Goal: Feedback & Contribution: Contribute content

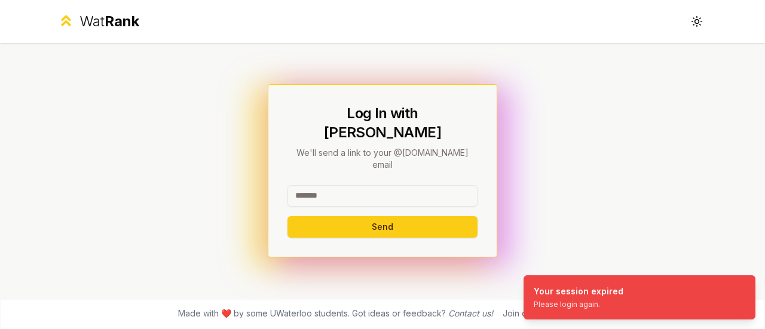
click at [323, 185] on input at bounding box center [382, 196] width 190 height 22
click at [336, 195] on div "**********" at bounding box center [382, 198] width 190 height 26
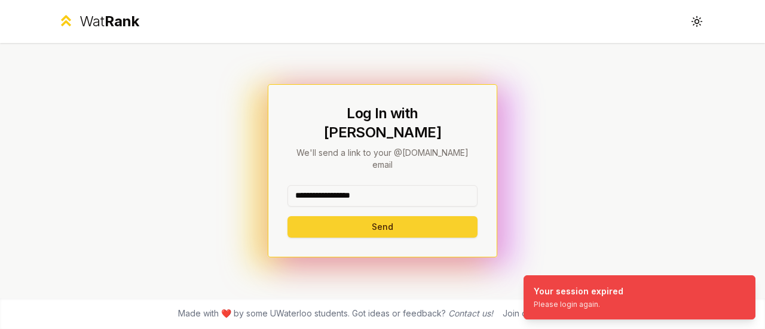
click at [331, 216] on button "Send" at bounding box center [382, 227] width 190 height 22
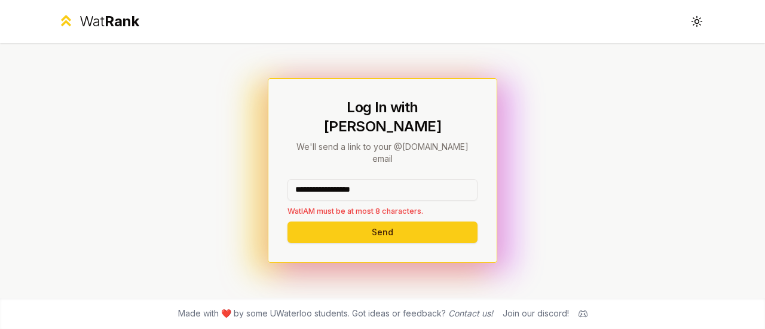
drag, startPoint x: 389, startPoint y: 178, endPoint x: 318, endPoint y: 200, distance: 74.8
click at [318, 200] on div "**********" at bounding box center [382, 198] width 190 height 38
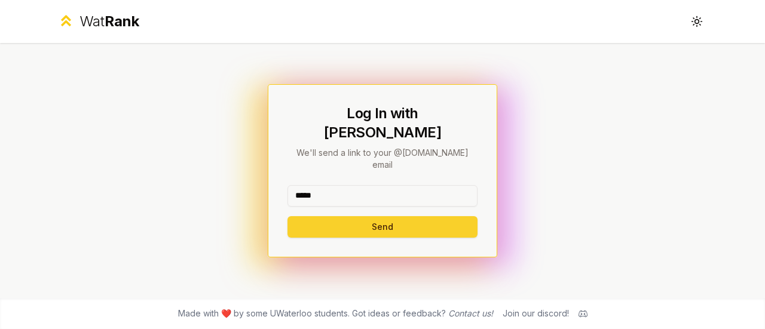
type input "*****"
click at [346, 216] on button "Send" at bounding box center [382, 227] width 190 height 22
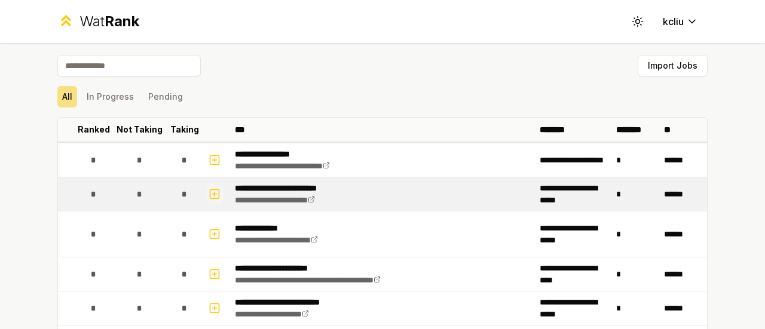
click at [214, 187] on icon "button" at bounding box center [214, 194] width 12 height 14
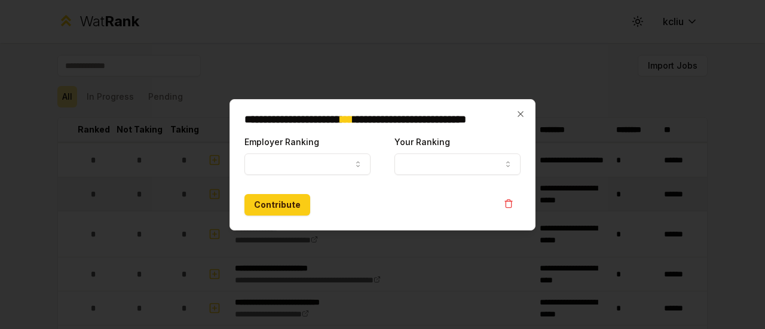
select select
click at [327, 156] on button "Employer Ranking" at bounding box center [307, 165] width 126 height 22
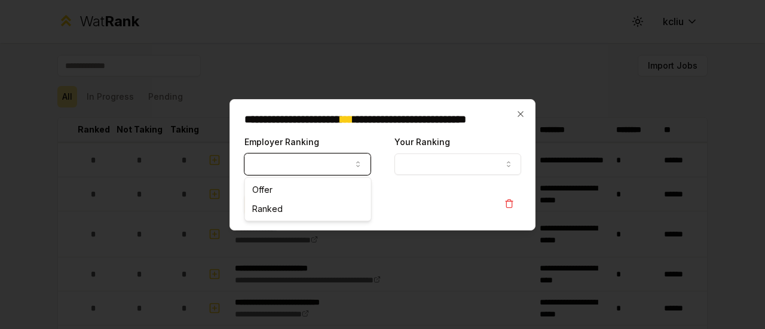
select select "******"
click at [419, 164] on button "Your Ranking" at bounding box center [457, 165] width 126 height 22
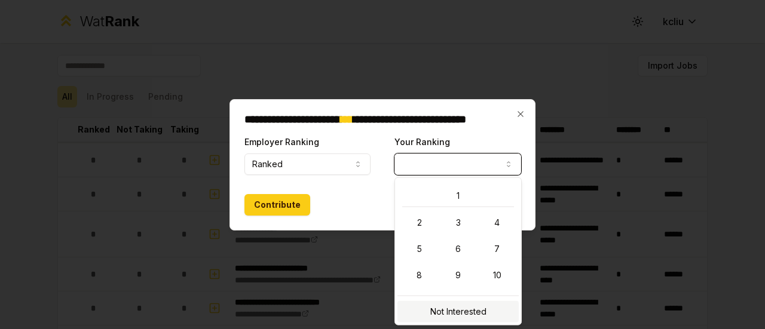
select select "**********"
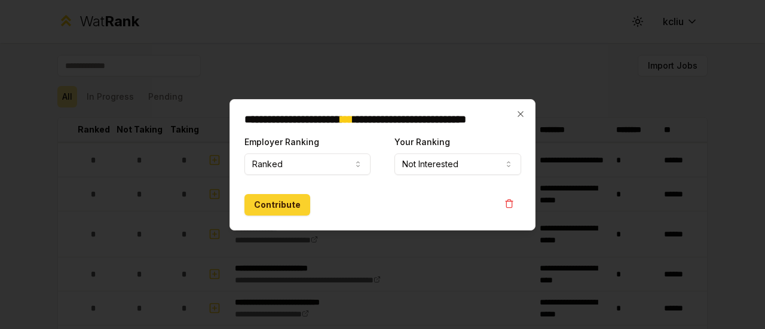
click at [297, 203] on button "Contribute" at bounding box center [277, 205] width 66 height 22
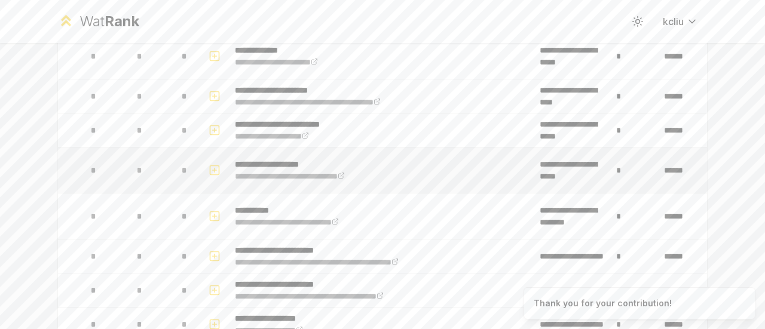
scroll to position [297, 0]
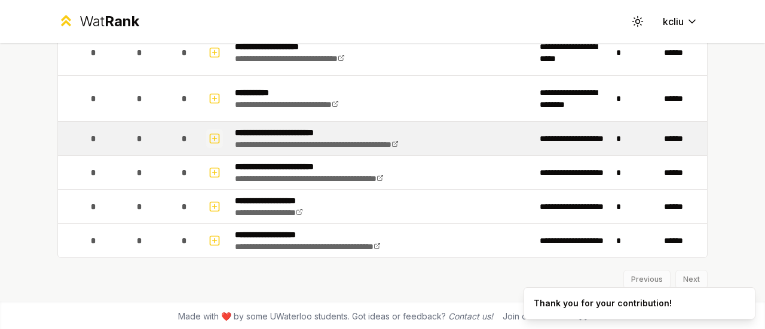
click at [214, 138] on rect "button" at bounding box center [214, 138] width 9 height 9
select select
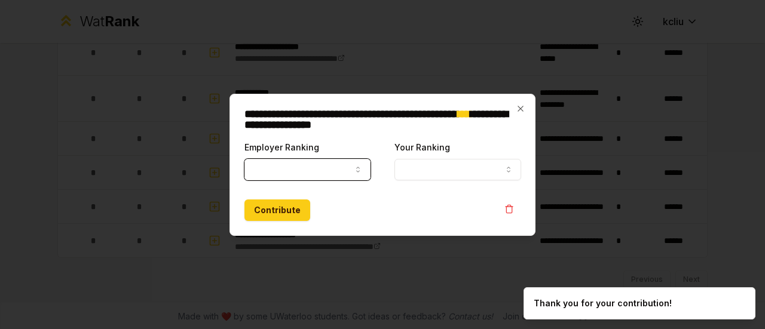
click at [355, 169] on icon "button" at bounding box center [358, 170] width 10 height 10
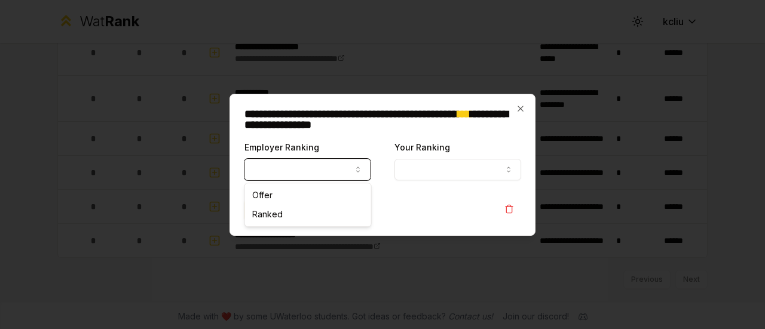
select select "******"
click at [431, 161] on button "Your Ranking" at bounding box center [457, 170] width 126 height 22
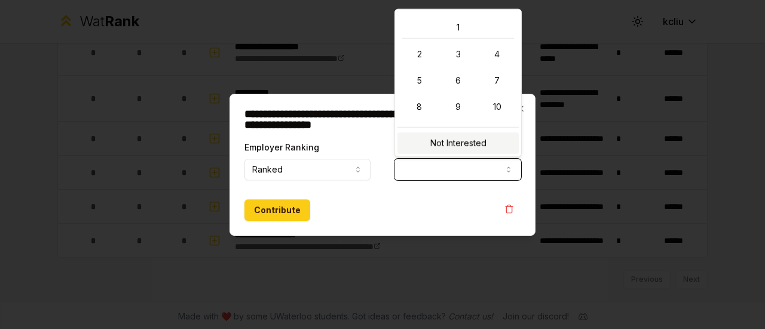
select select "**********"
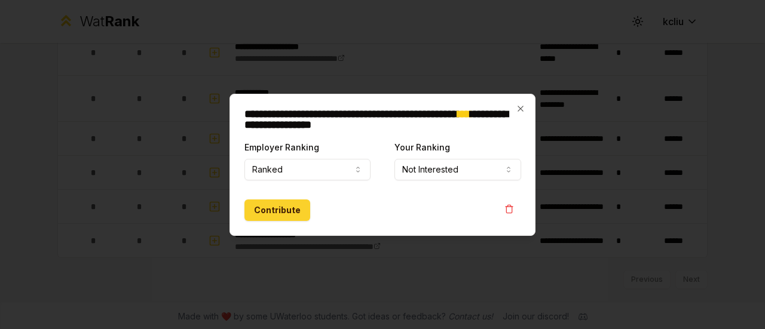
click at [286, 211] on button "Contribute" at bounding box center [277, 211] width 66 height 22
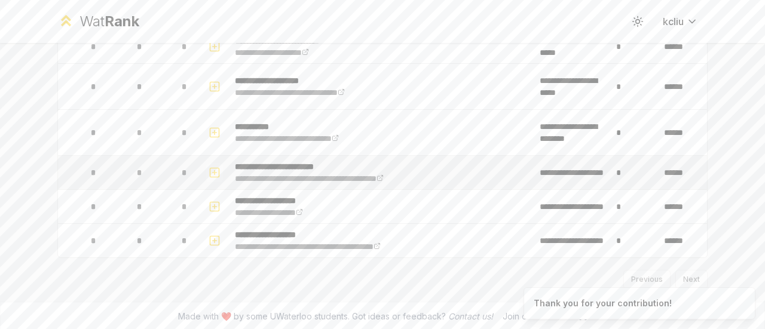
click at [208, 176] on icon "button" at bounding box center [214, 172] width 12 height 14
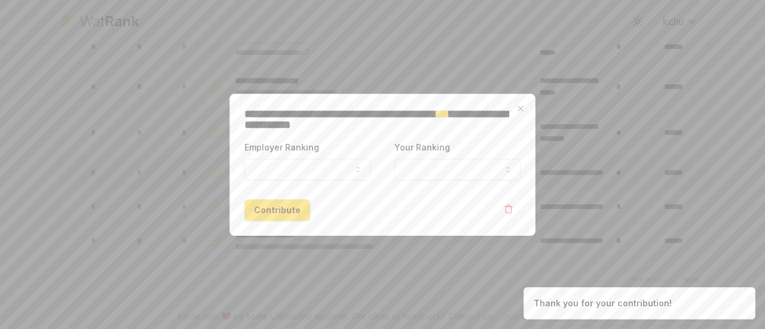
select select
click at [331, 169] on button "Employer Ranking" at bounding box center [307, 170] width 126 height 22
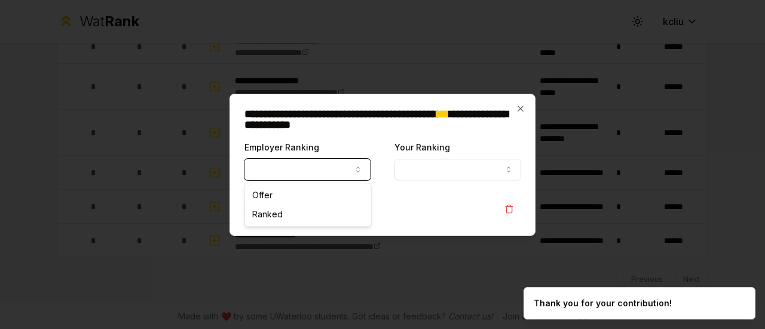
select select "******"
click at [433, 169] on button "Your Ranking" at bounding box center [457, 170] width 126 height 22
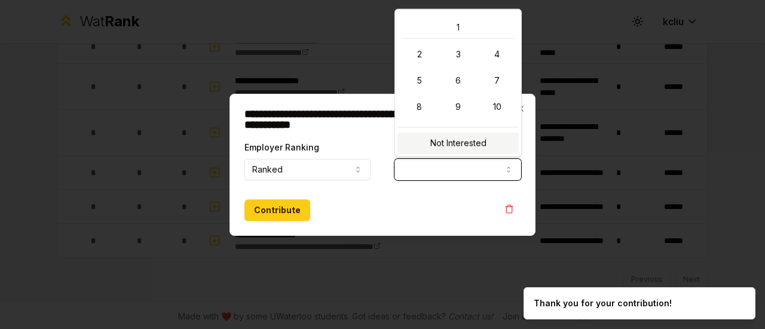
select select "**********"
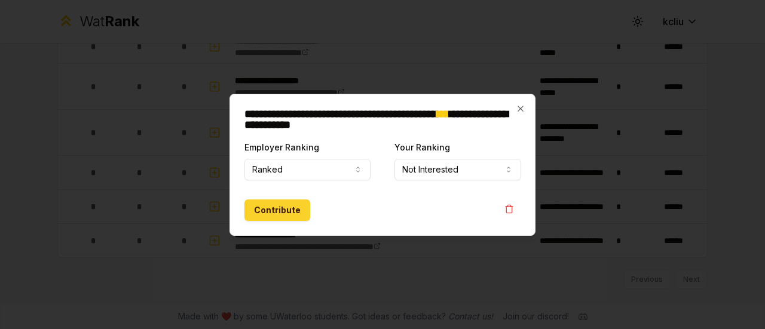
click at [271, 207] on button "Contribute" at bounding box center [277, 211] width 66 height 22
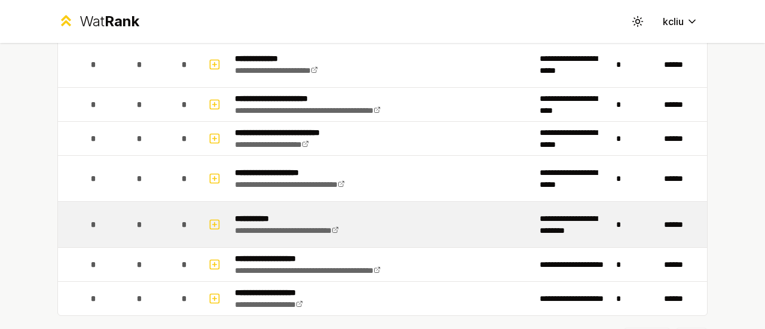
scroll to position [0, 0]
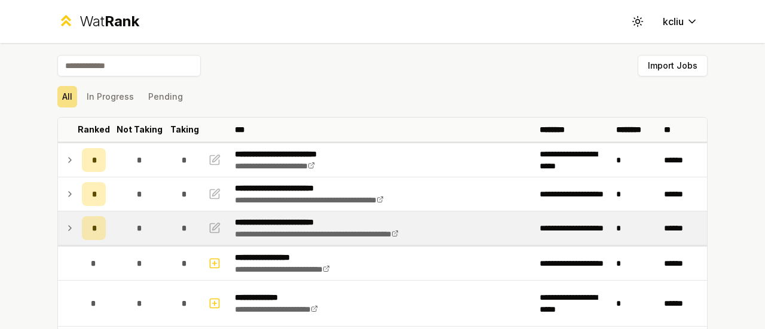
click at [93, 224] on div "*" at bounding box center [94, 228] width 24 height 24
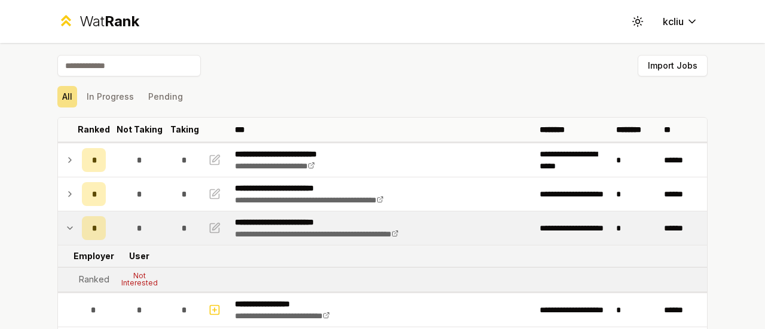
click at [92, 230] on span "*" at bounding box center [94, 228] width 4 height 12
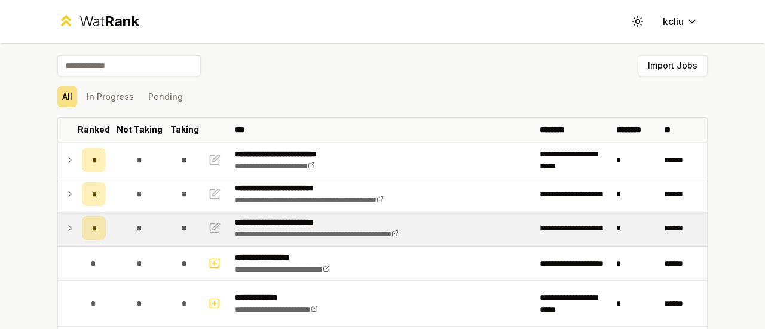
click at [92, 230] on span "*" at bounding box center [94, 228] width 4 height 12
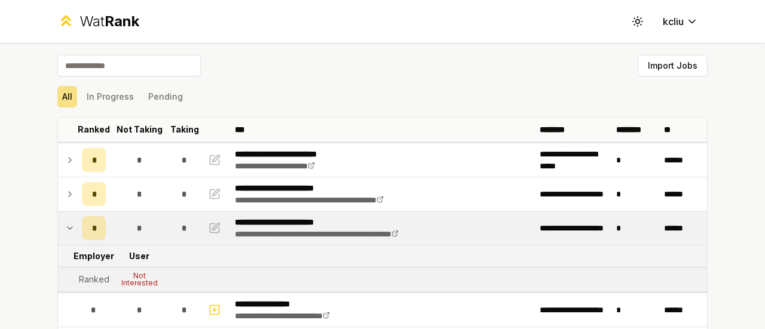
click at [92, 230] on span "*" at bounding box center [94, 228] width 4 height 12
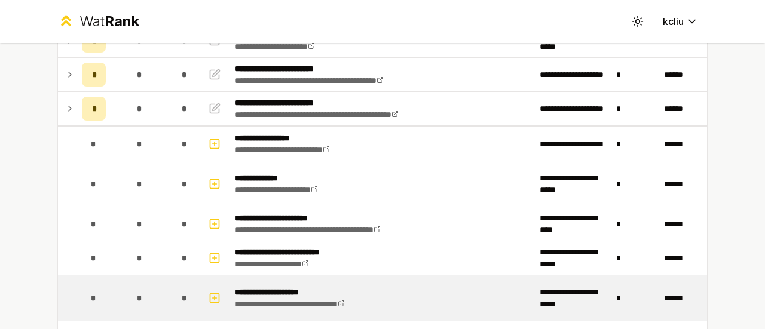
scroll to position [297, 0]
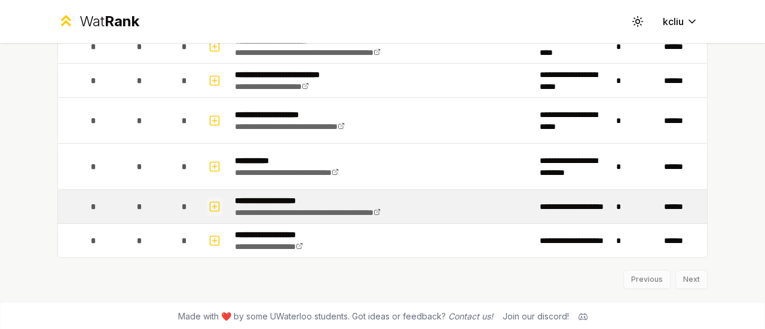
click at [208, 204] on icon "button" at bounding box center [214, 207] width 12 height 14
select select
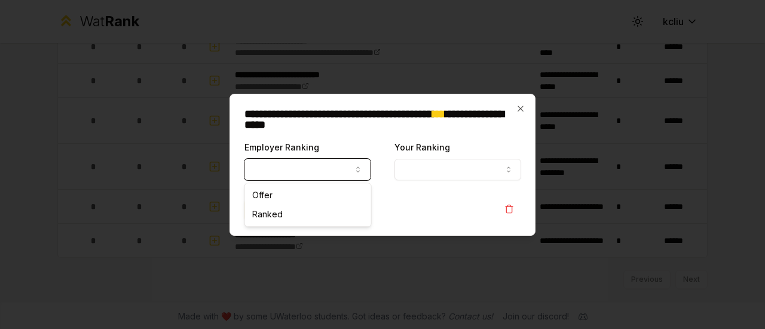
click at [278, 171] on button "Employer Ranking" at bounding box center [307, 170] width 126 height 22
select select "******"
click at [421, 165] on button "Your Ranking" at bounding box center [457, 170] width 126 height 22
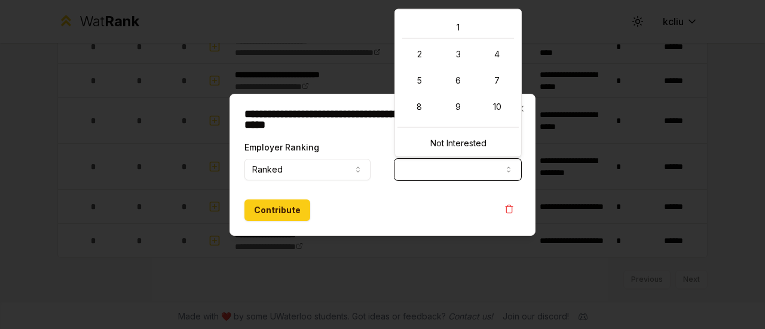
click at [422, 129] on div "Not Interested" at bounding box center [457, 140] width 121 height 27
select select "**********"
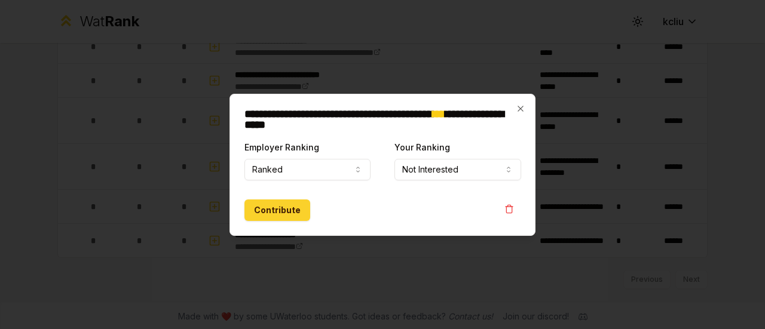
click at [281, 212] on button "Contribute" at bounding box center [277, 211] width 66 height 22
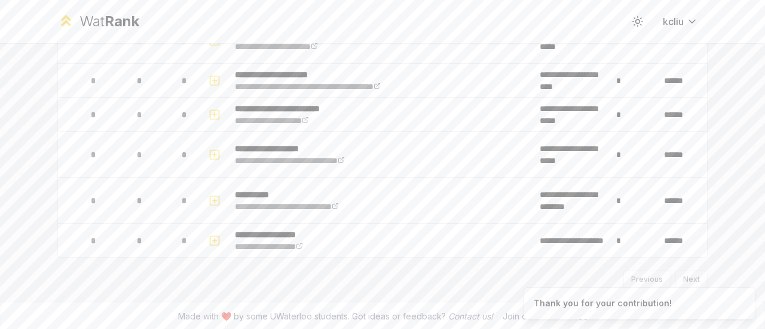
scroll to position [0, 0]
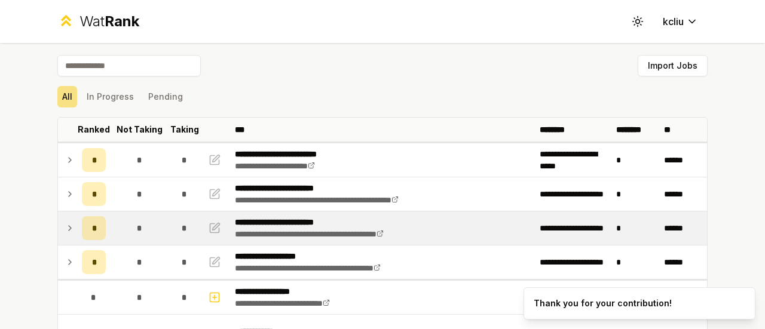
click at [65, 221] on icon at bounding box center [70, 228] width 10 height 14
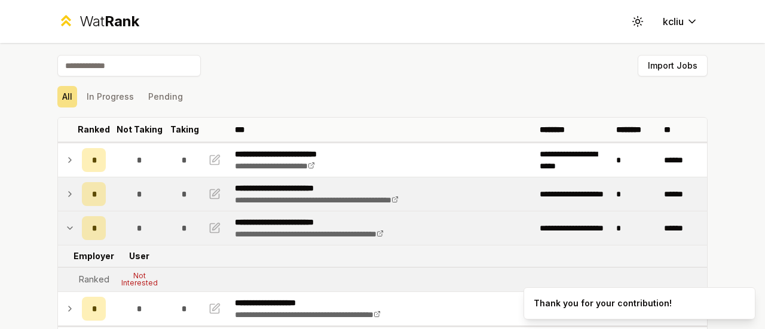
click at [69, 194] on icon at bounding box center [70, 194] width 10 height 14
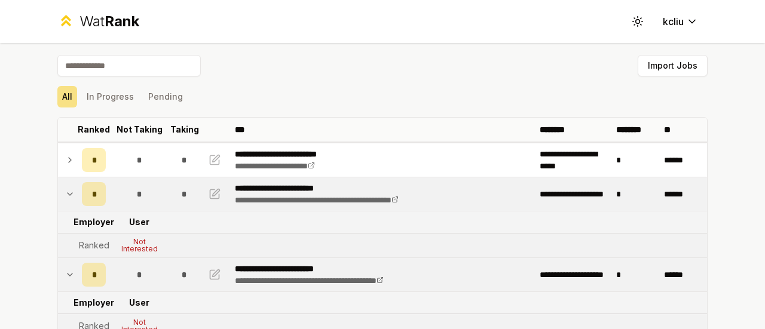
scroll to position [60, 0]
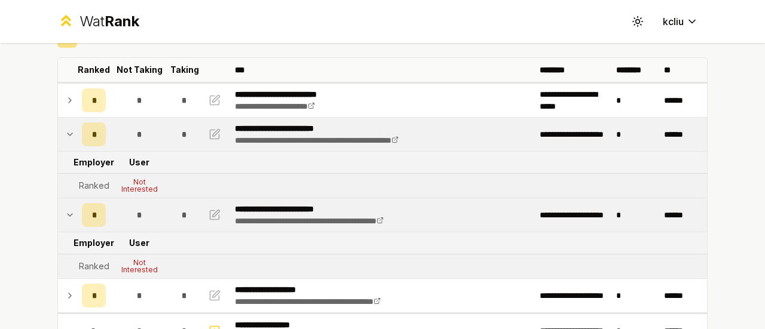
click at [92, 185] on div "Ranked" at bounding box center [94, 186] width 30 height 12
click at [94, 134] on div "*" at bounding box center [94, 134] width 24 height 24
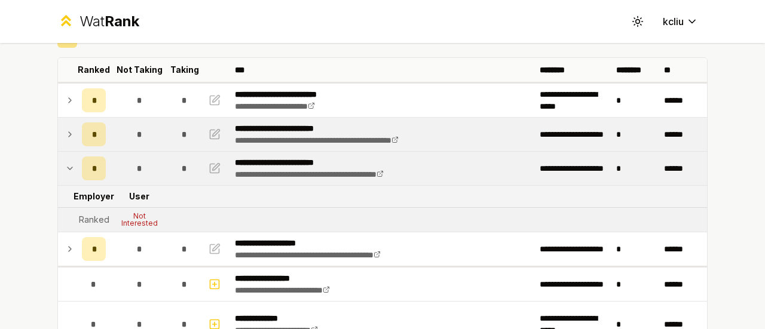
click at [94, 134] on div "*" at bounding box center [94, 134] width 24 height 24
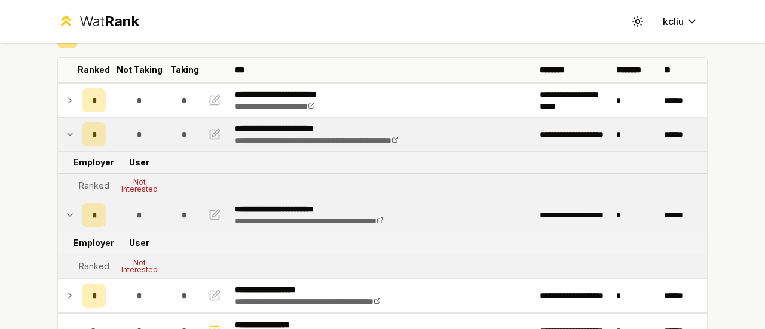
drag, startPoint x: 94, startPoint y: 134, endPoint x: 88, endPoint y: 130, distance: 7.7
click at [92, 130] on span "*" at bounding box center [94, 134] width 4 height 12
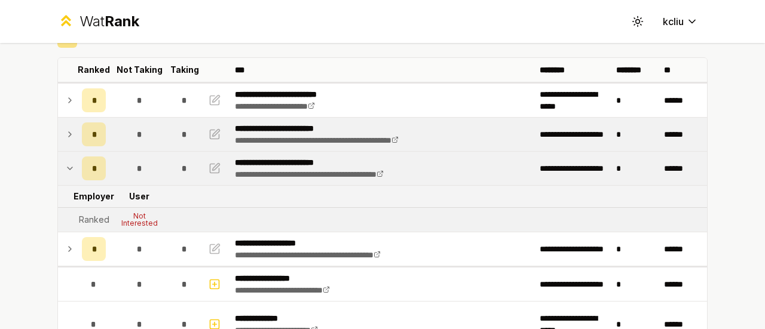
scroll to position [0, 0]
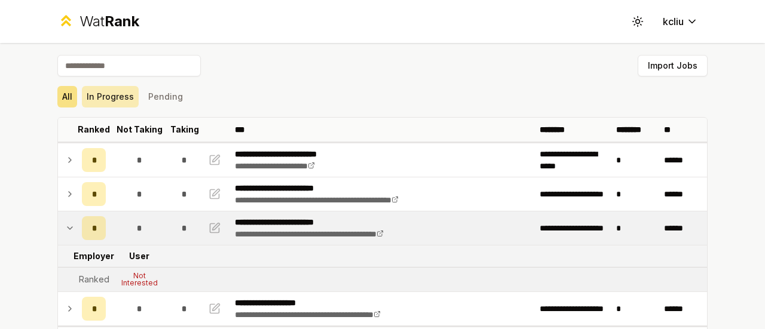
click at [98, 97] on button "In Progress" at bounding box center [110, 97] width 57 height 22
click at [82, 99] on button "In Progress" at bounding box center [110, 97] width 57 height 22
click at [74, 101] on div "All In Progress Pending" at bounding box center [382, 97] width 650 height 22
click at [58, 96] on button "All" at bounding box center [67, 97] width 20 height 22
click at [85, 226] on div "*" at bounding box center [94, 228] width 24 height 24
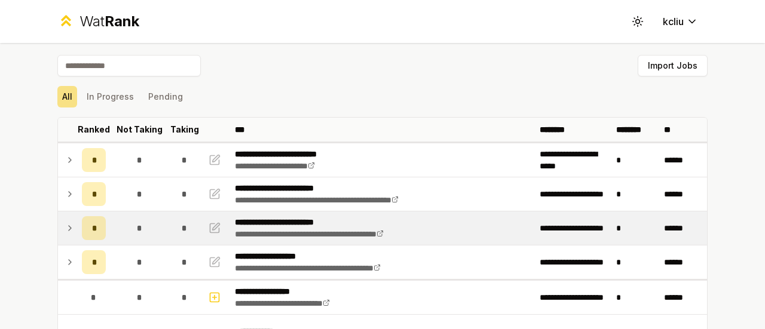
click at [91, 229] on div "*" at bounding box center [94, 228] width 24 height 24
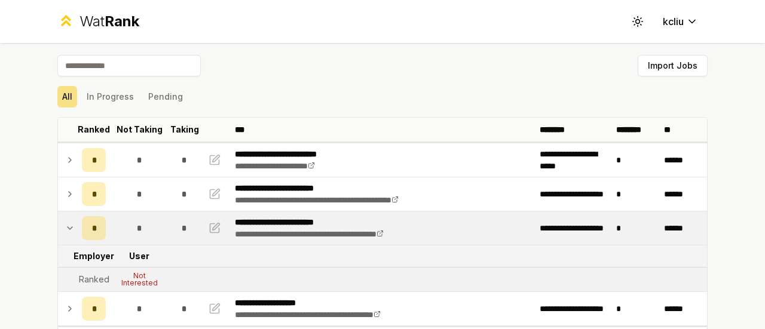
drag, startPoint x: 91, startPoint y: 229, endPoint x: 62, endPoint y: 219, distance: 30.2
click at [63, 219] on td at bounding box center [67, 227] width 19 height 33
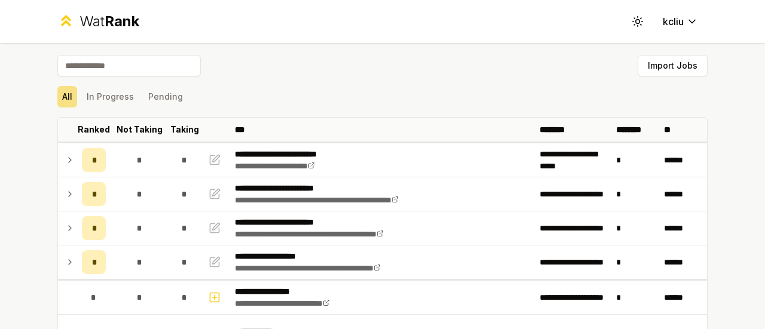
click at [65, 226] on icon at bounding box center [70, 228] width 10 height 14
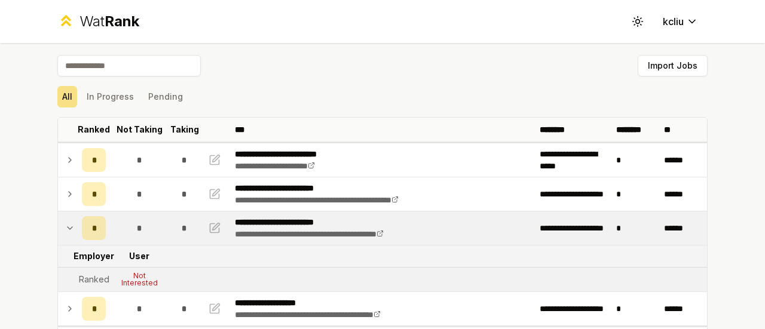
click at [115, 69] on input at bounding box center [128, 66] width 143 height 22
click at [92, 231] on span "*" at bounding box center [94, 228] width 4 height 12
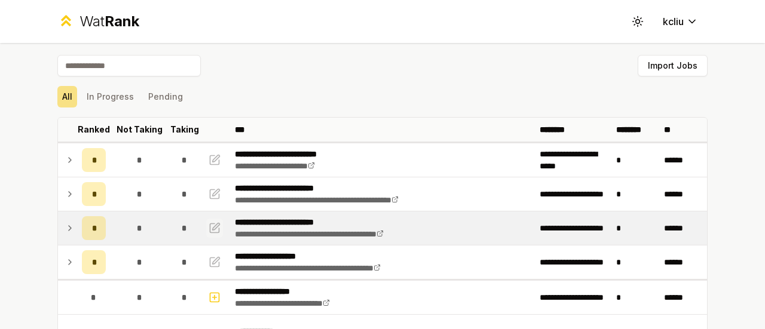
click at [208, 224] on icon "button" at bounding box center [214, 228] width 12 height 14
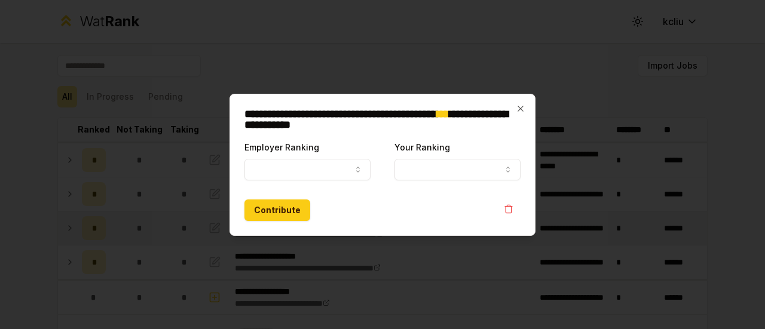
select select "******"
select select
click at [500, 207] on button "button" at bounding box center [509, 209] width 24 height 19
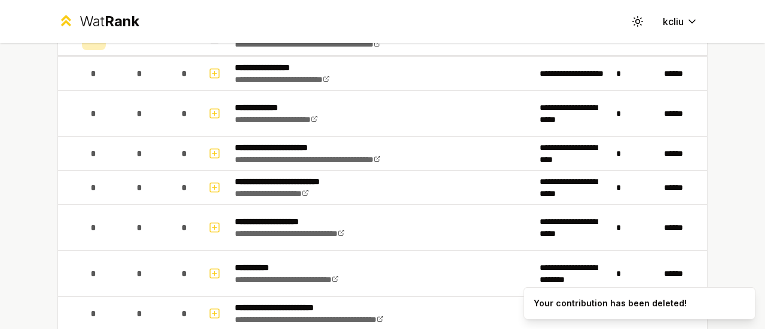
scroll to position [239, 0]
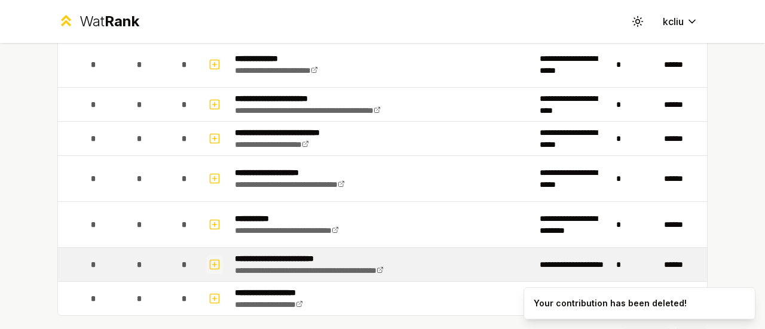
click at [210, 260] on rect "button" at bounding box center [214, 264] width 9 height 9
select select
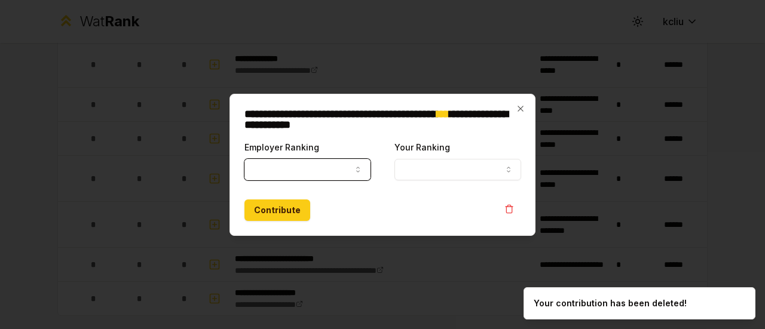
click at [326, 168] on button "Employer Ranking" at bounding box center [307, 170] width 126 height 22
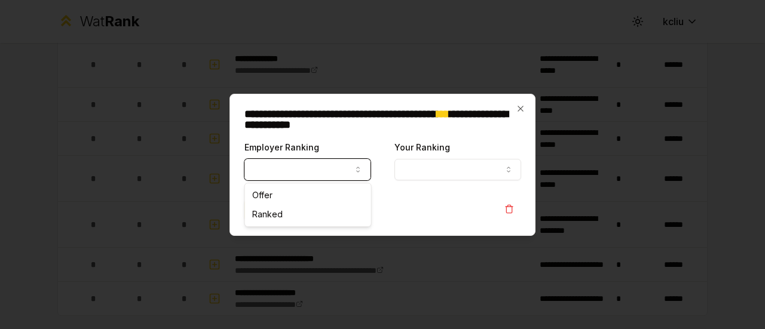
select select "******"
click at [439, 167] on button "Your Ranking" at bounding box center [457, 170] width 126 height 22
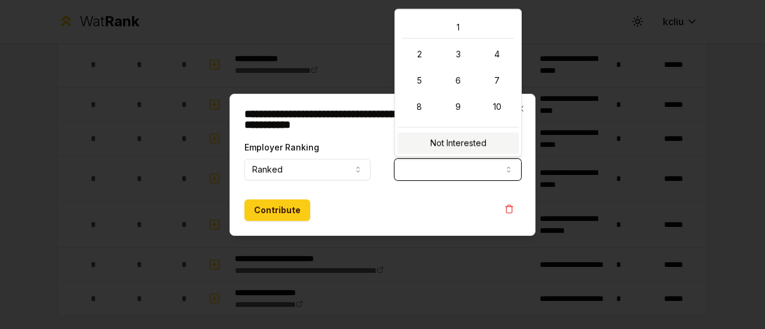
select select "**********"
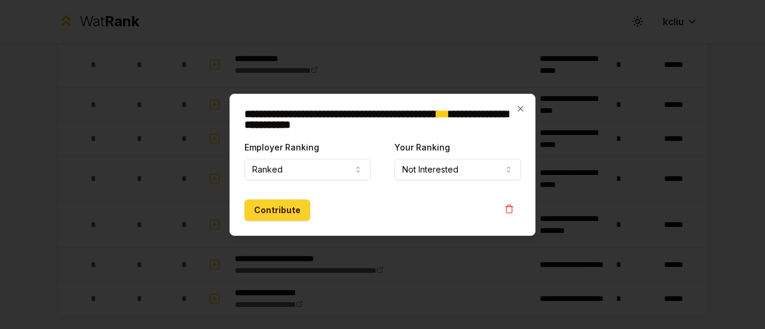
click at [283, 216] on button "Contribute" at bounding box center [277, 211] width 66 height 22
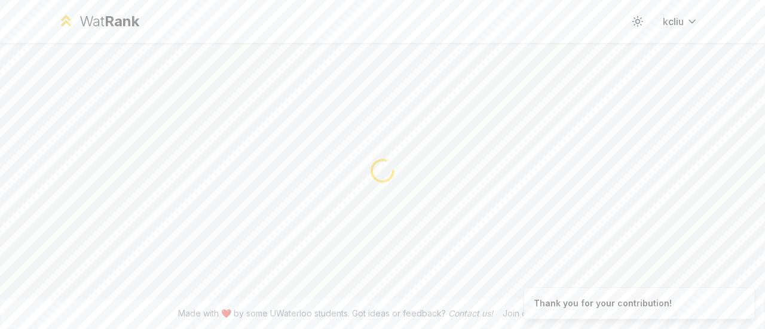
scroll to position [0, 0]
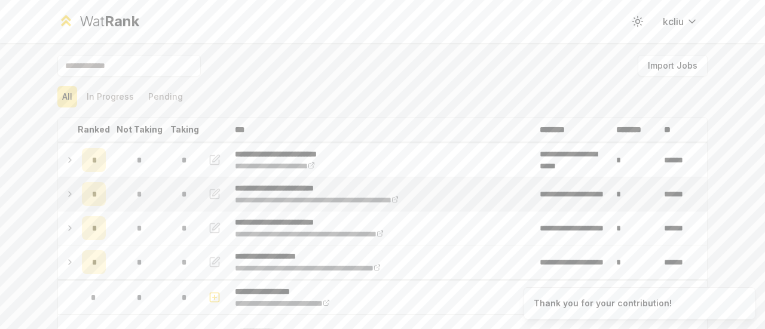
click at [65, 199] on icon at bounding box center [70, 194] width 10 height 14
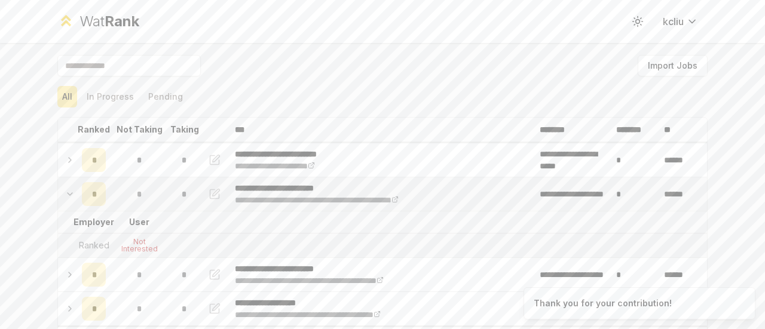
click at [66, 194] on icon at bounding box center [70, 194] width 10 height 14
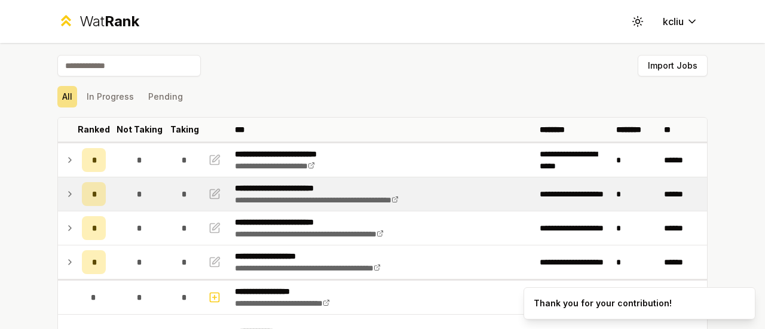
click at [65, 197] on icon at bounding box center [70, 194] width 10 height 14
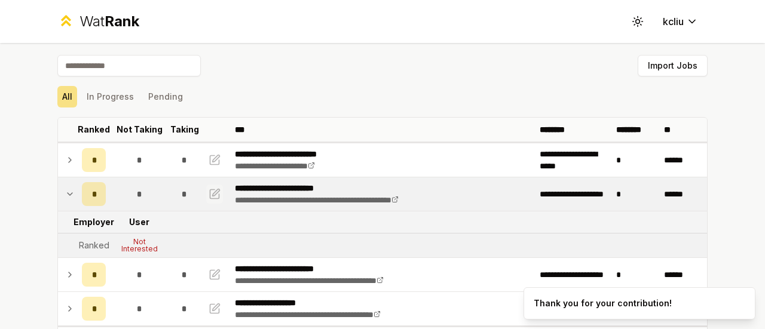
click at [208, 191] on icon "button" at bounding box center [214, 194] width 12 height 14
select select "******"
select select
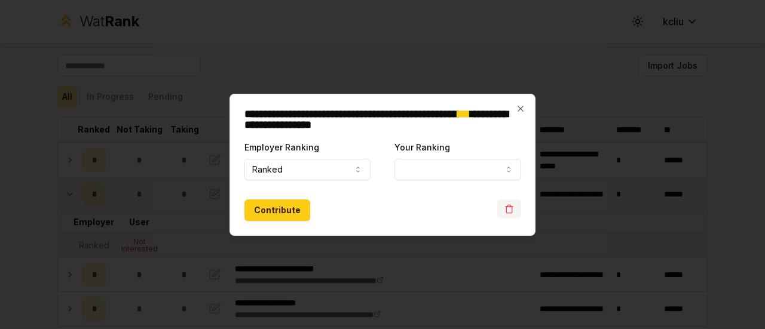
click at [508, 210] on icon "button" at bounding box center [509, 209] width 10 height 10
